Goal: Information Seeking & Learning: Learn about a topic

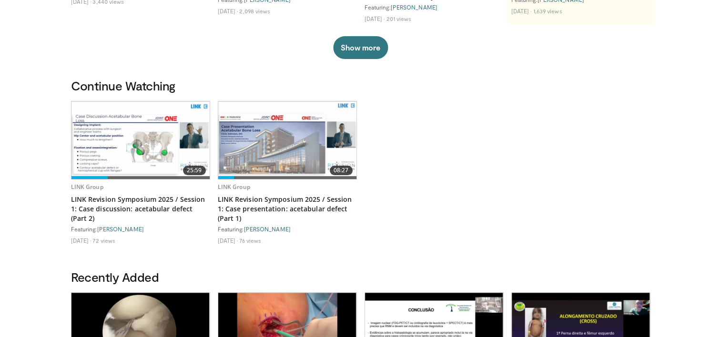
scroll to position [224, 0]
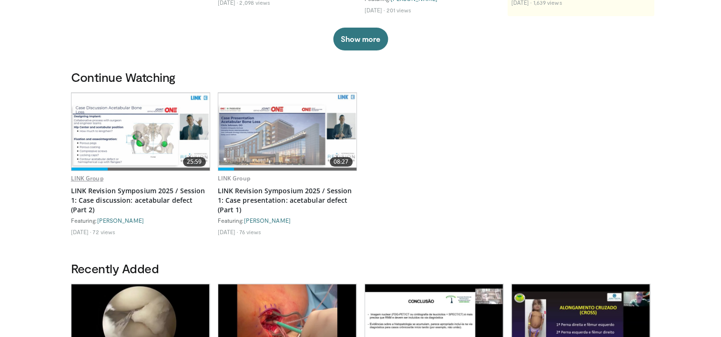
click at [98, 174] on link "LINK Group" at bounding box center [87, 178] width 32 height 8
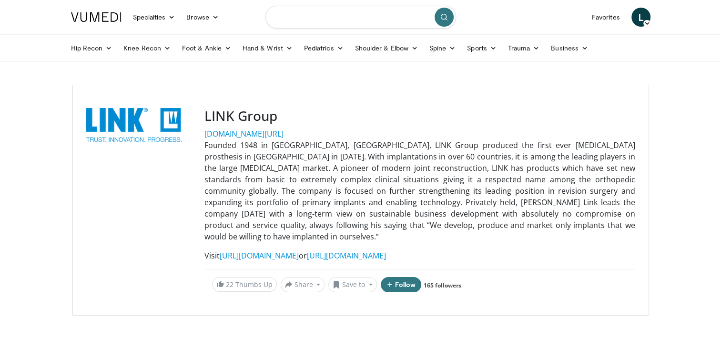
click at [377, 19] on input "Search topics, interventions" at bounding box center [360, 17] width 191 height 23
type input "**********"
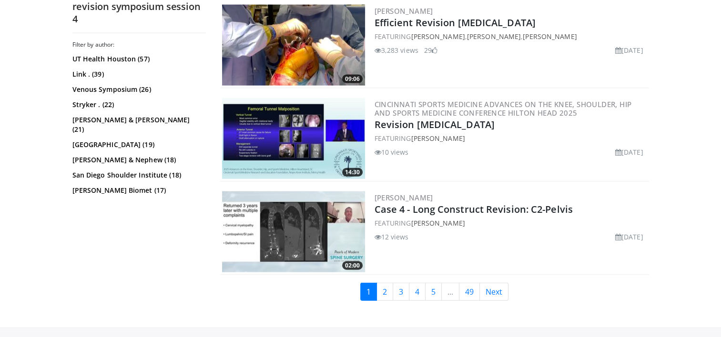
scroll to position [2206, 0]
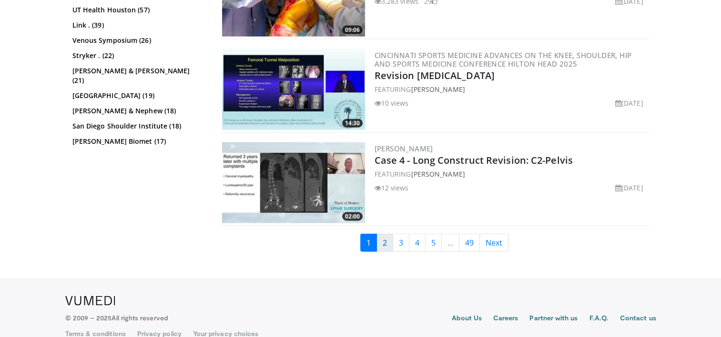
click at [393, 234] on link "2" at bounding box center [384, 243] width 17 height 18
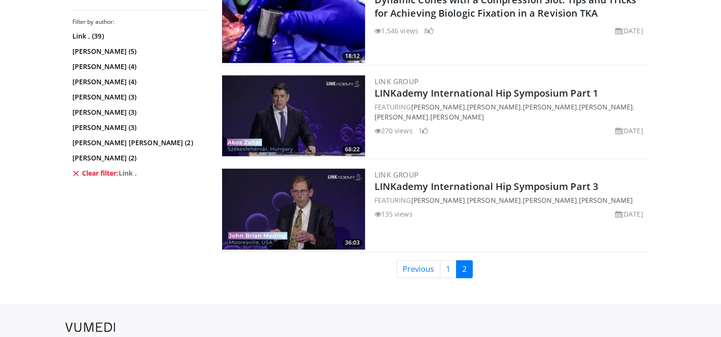
scroll to position [1341, 0]
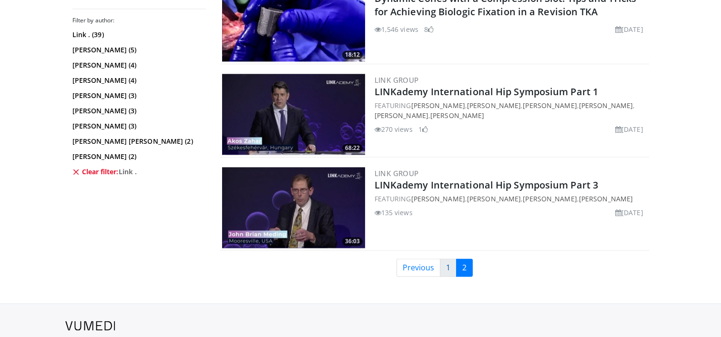
click at [443, 259] on link "1" at bounding box center [448, 268] width 17 height 18
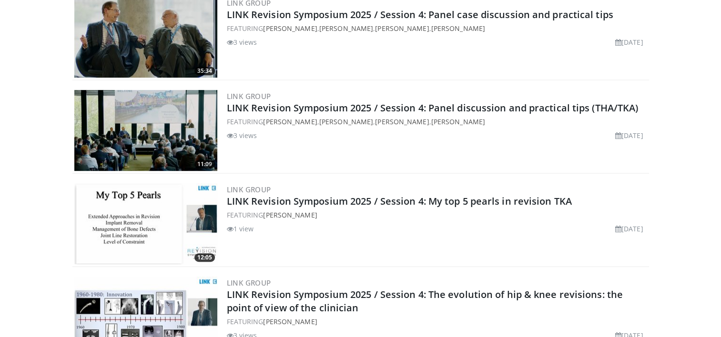
scroll to position [406, 0]
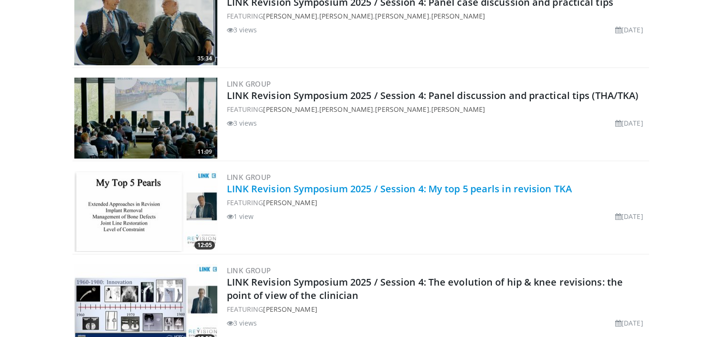
click at [384, 182] on link "LINK Revision Symposium 2025 / Session 4: My top 5 pearls in revision TKA" at bounding box center [399, 188] width 345 height 13
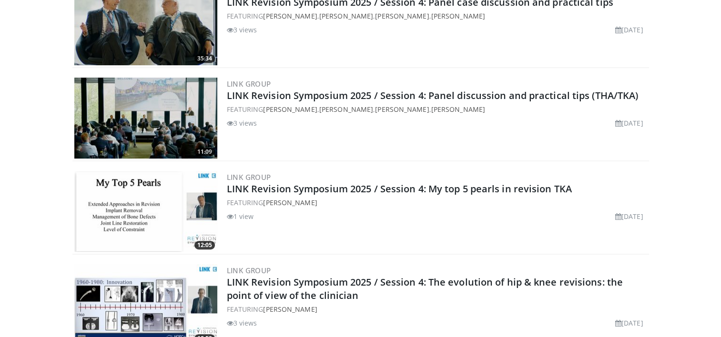
click at [404, 171] on div "LINK Group LINK Revision Symposium 2025 / Session 4: My top 5 pearls in revisio…" at bounding box center [437, 211] width 420 height 81
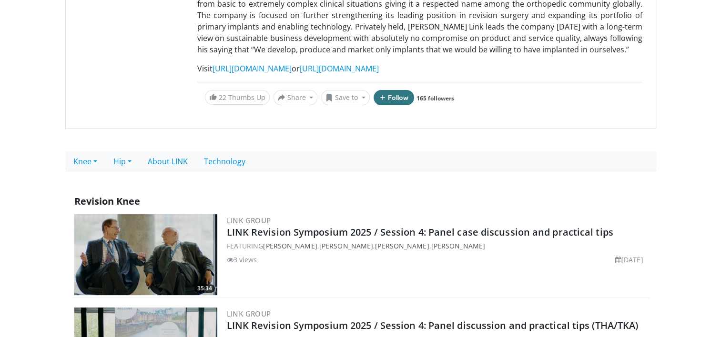
scroll to position [175, 0]
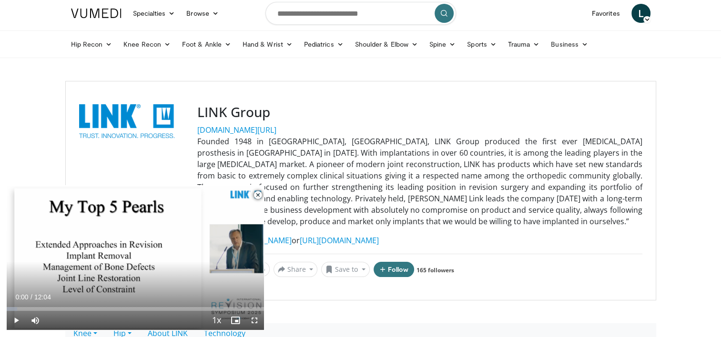
scroll to position [3, 0]
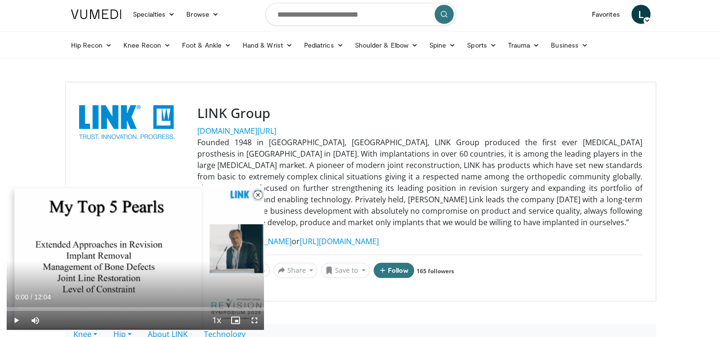
click at [255, 198] on span "Video Player" at bounding box center [257, 195] width 19 height 19
